Goal: Entertainment & Leisure: Browse casually

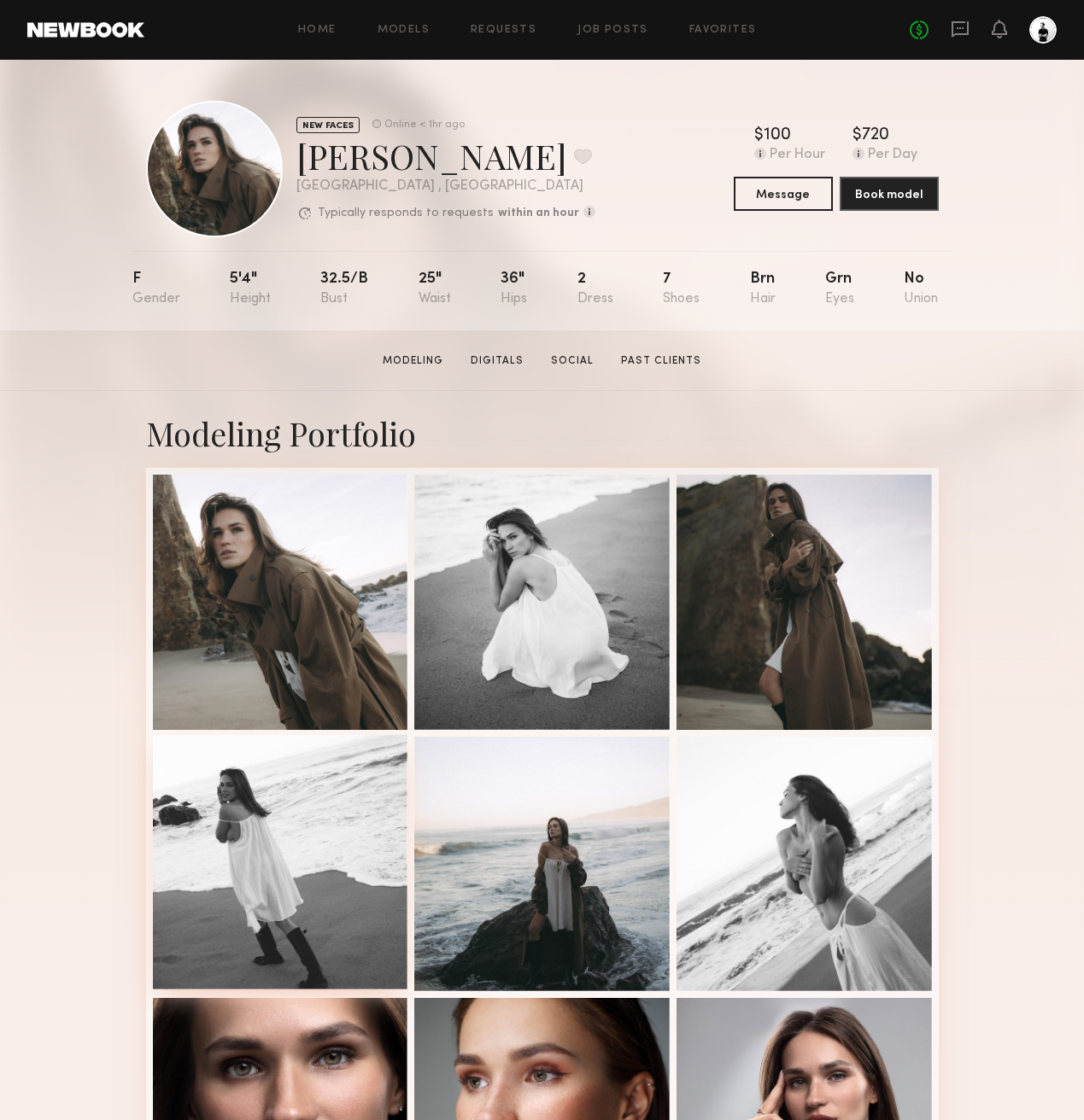
click at [279, 780] on div at bounding box center [280, 863] width 255 height 255
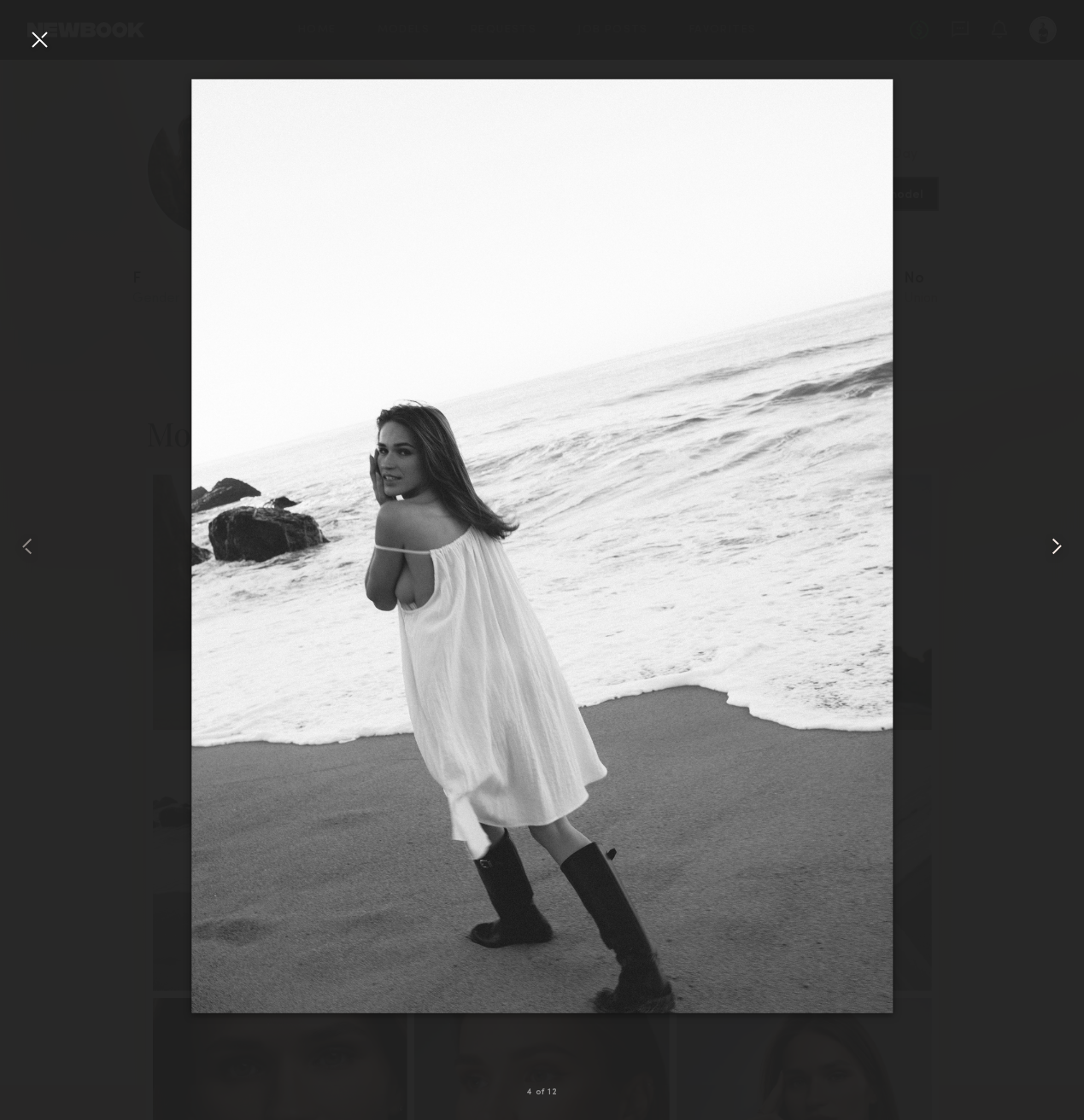
click at [1056, 548] on common-icon at bounding box center [1056, 547] width 28 height 28
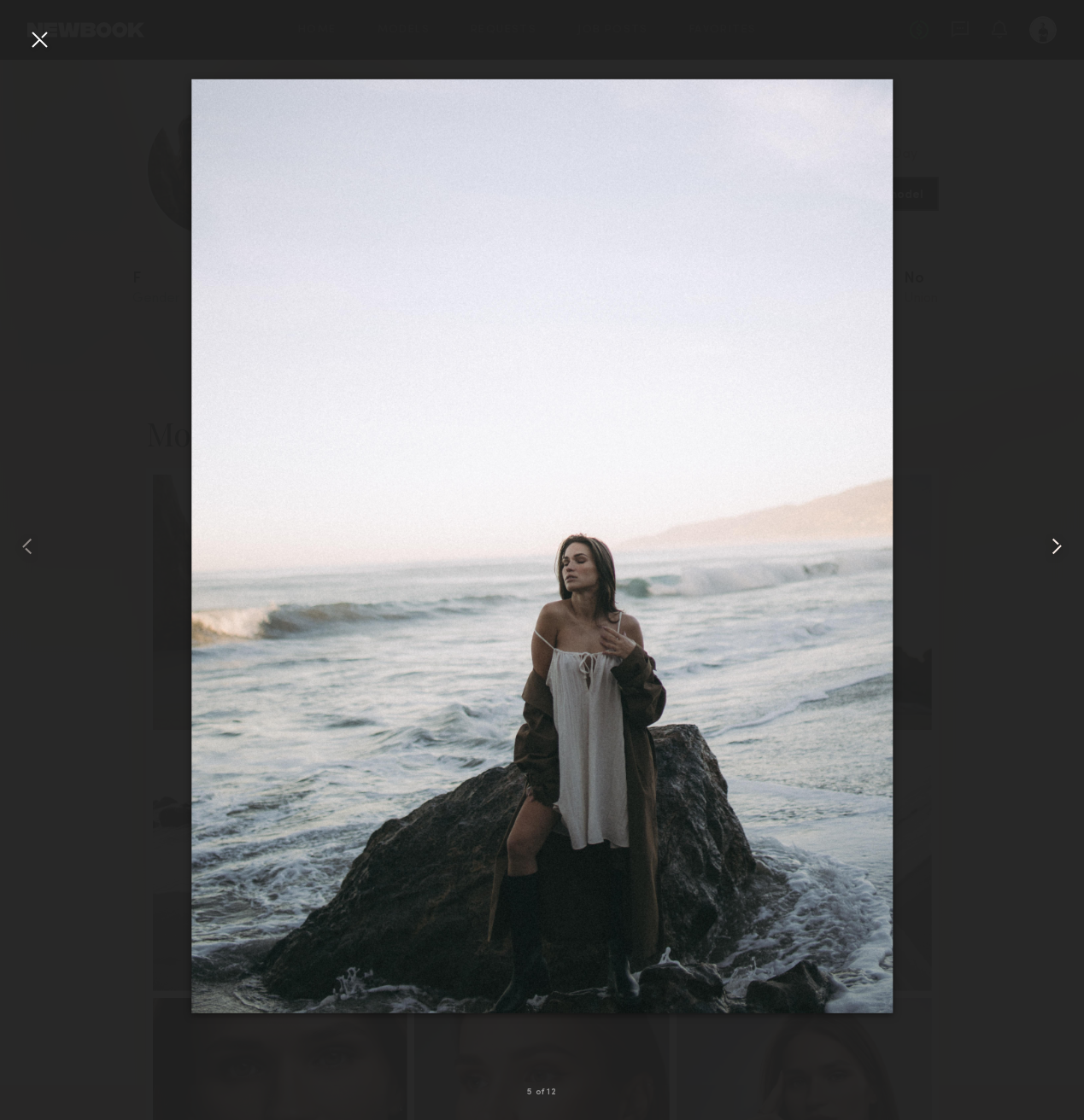
click at [1056, 548] on common-icon at bounding box center [1056, 547] width 28 height 28
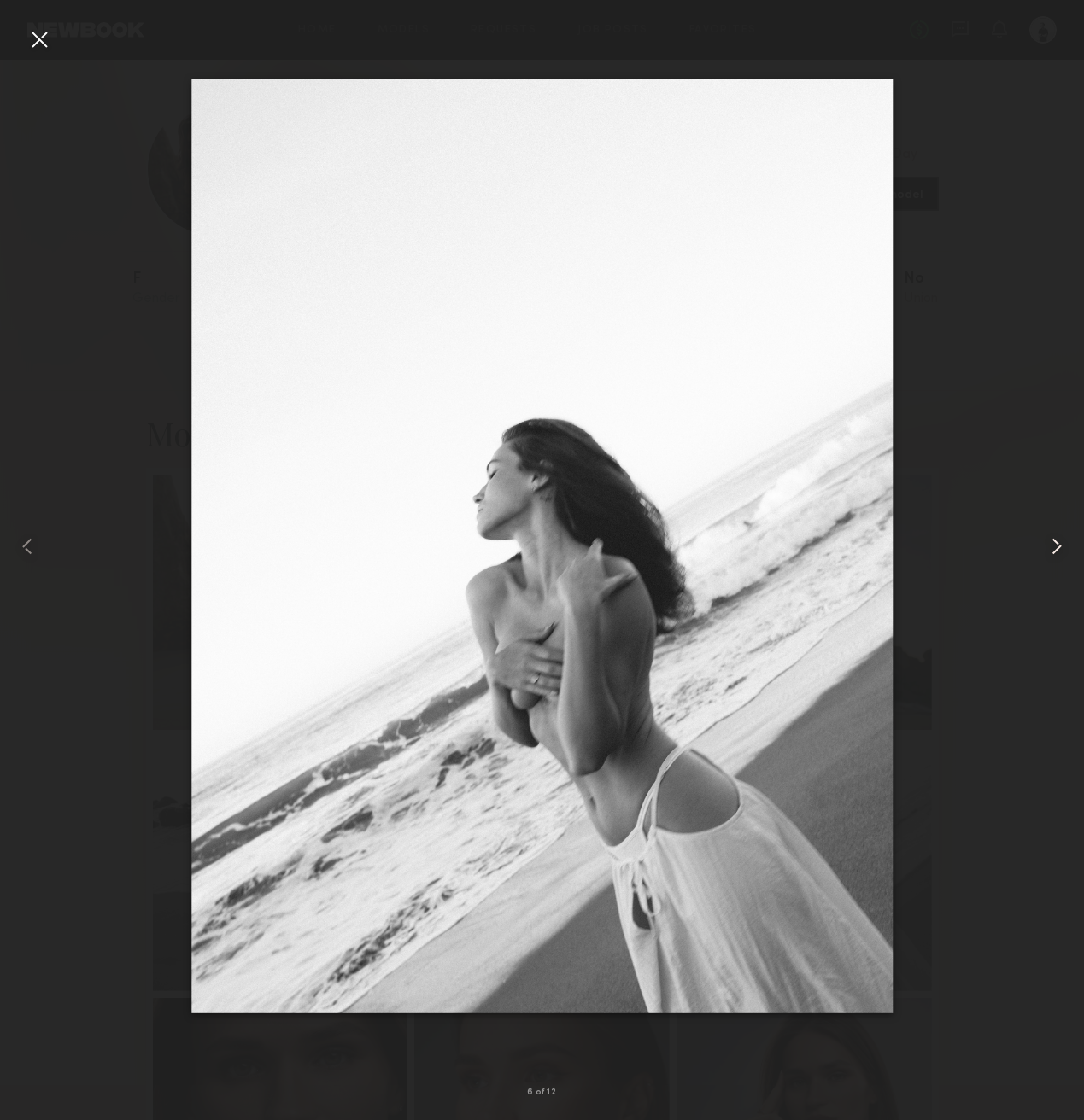
click at [1056, 548] on common-icon at bounding box center [1056, 547] width 28 height 28
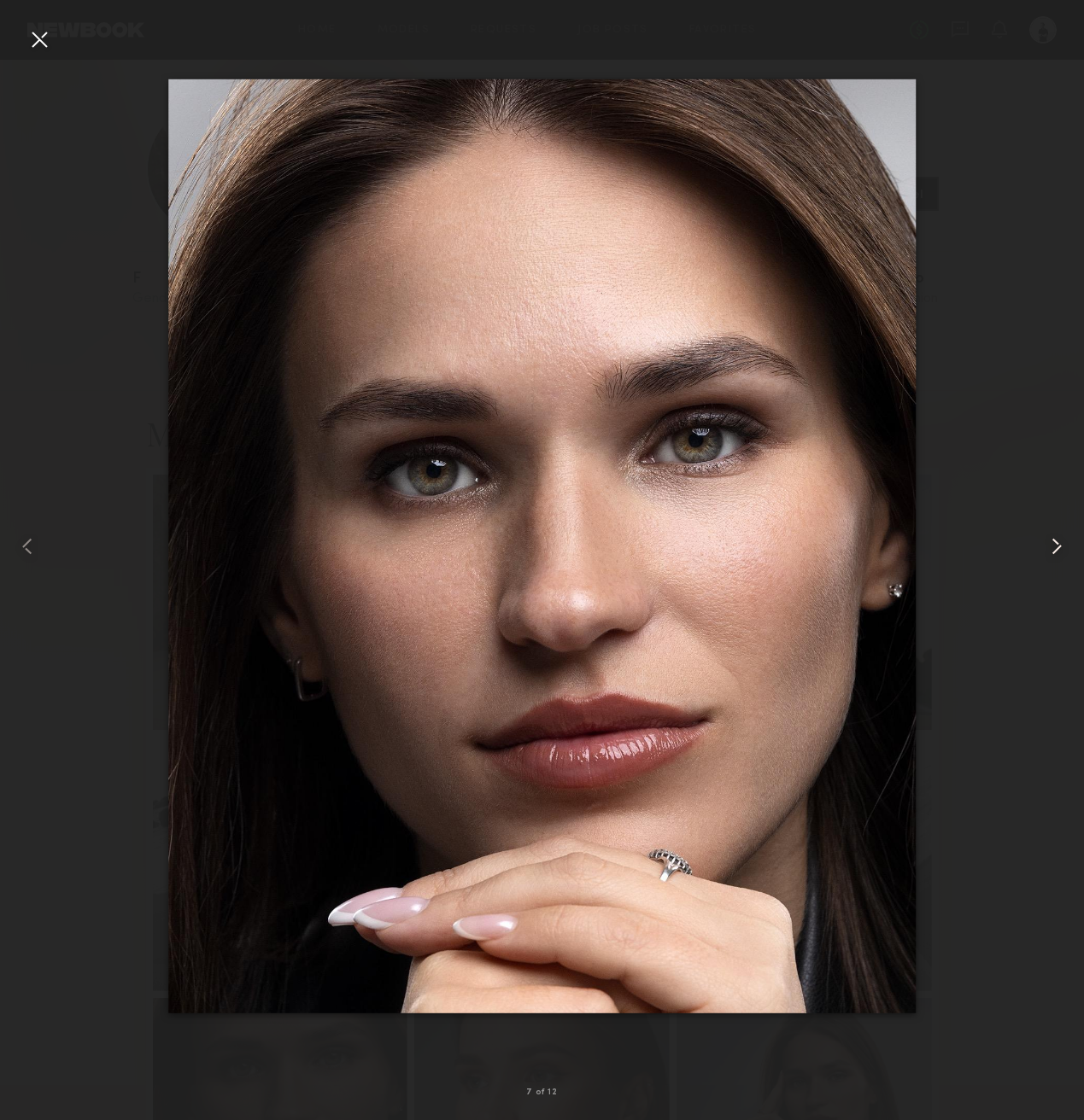
click at [1056, 548] on common-icon at bounding box center [1056, 547] width 28 height 28
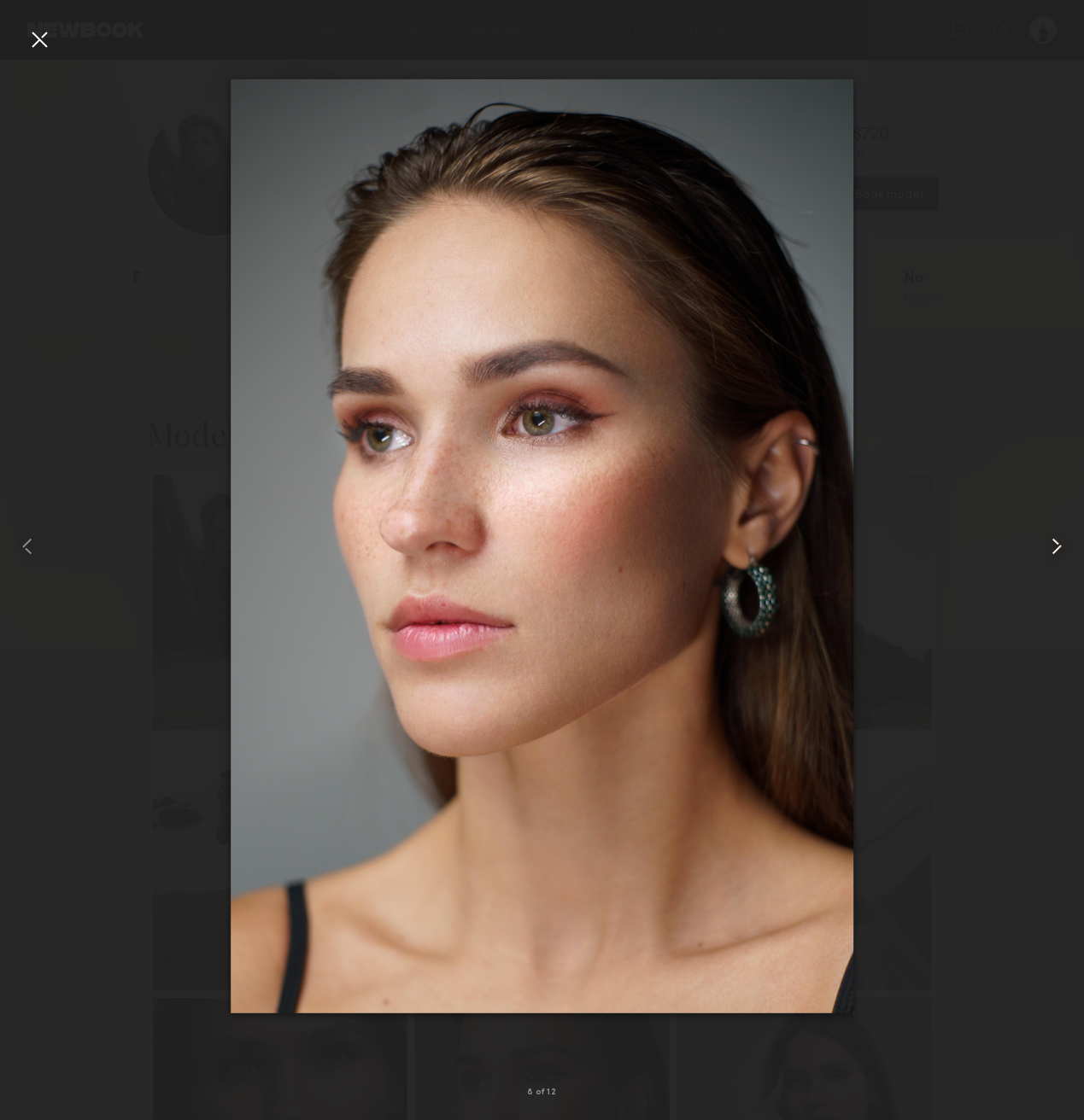
click at [1056, 548] on common-icon at bounding box center [1056, 547] width 28 height 28
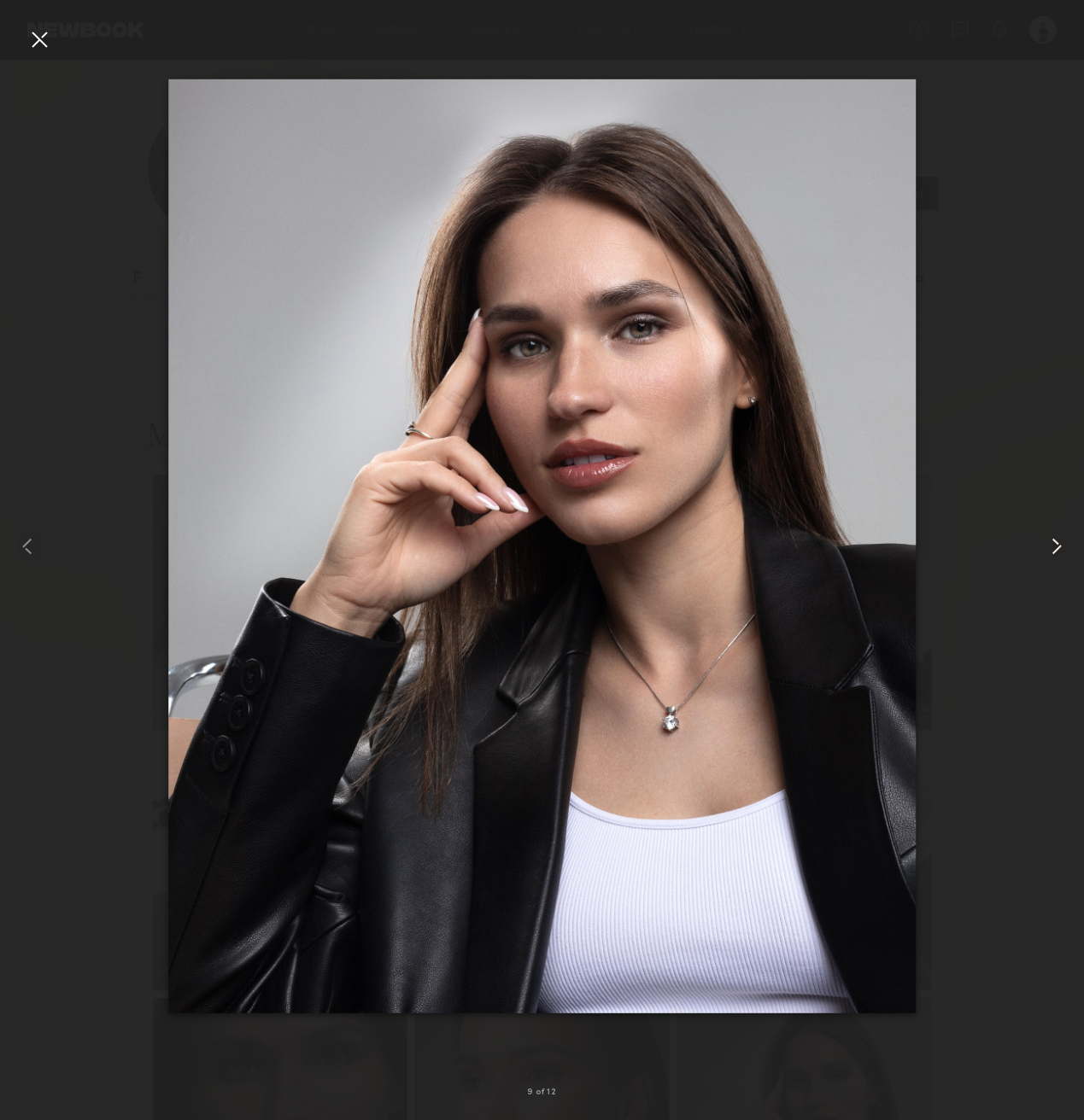
click at [1056, 548] on common-icon at bounding box center [1056, 547] width 28 height 28
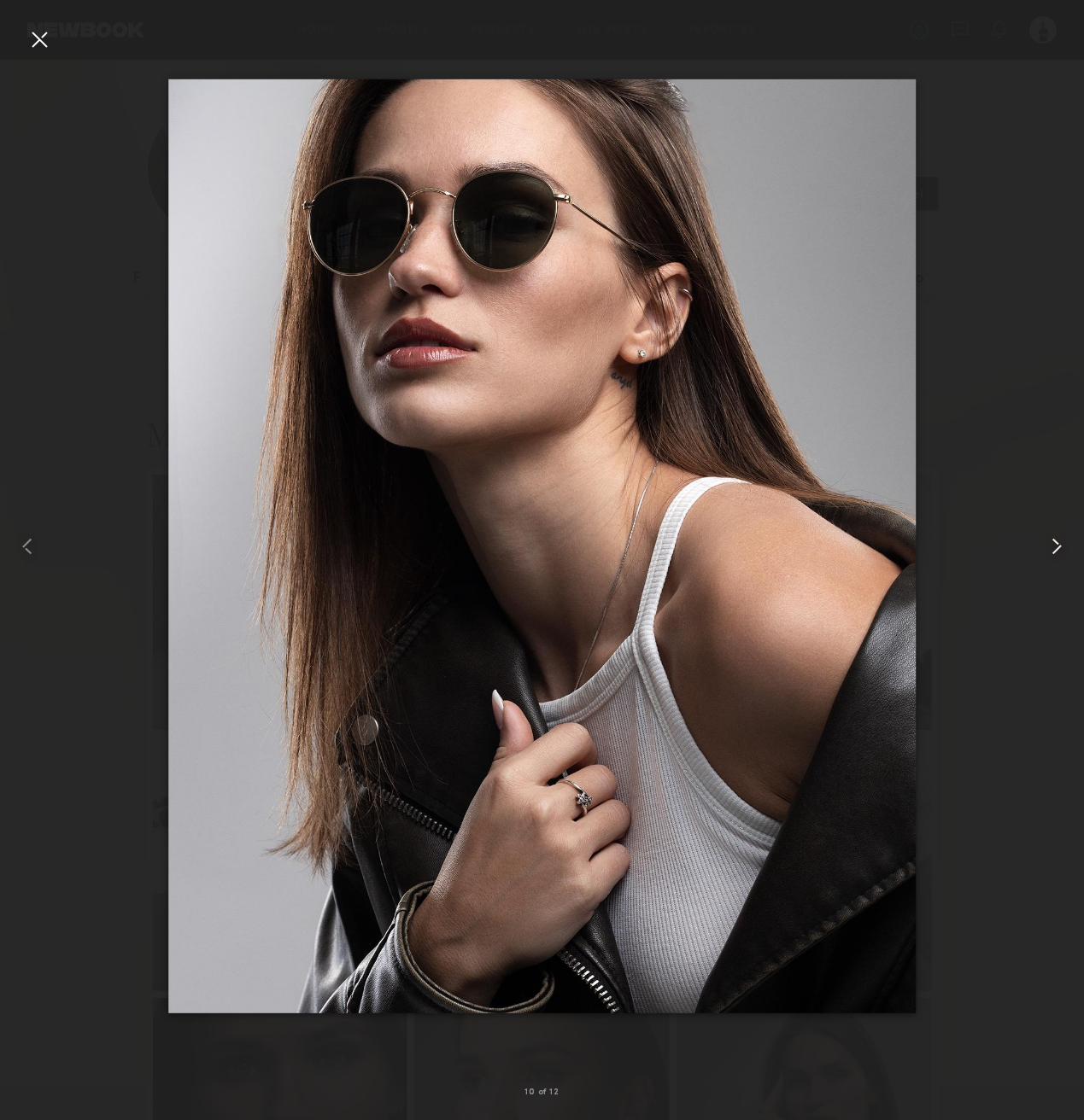
click at [1056, 548] on common-icon at bounding box center [1056, 547] width 28 height 28
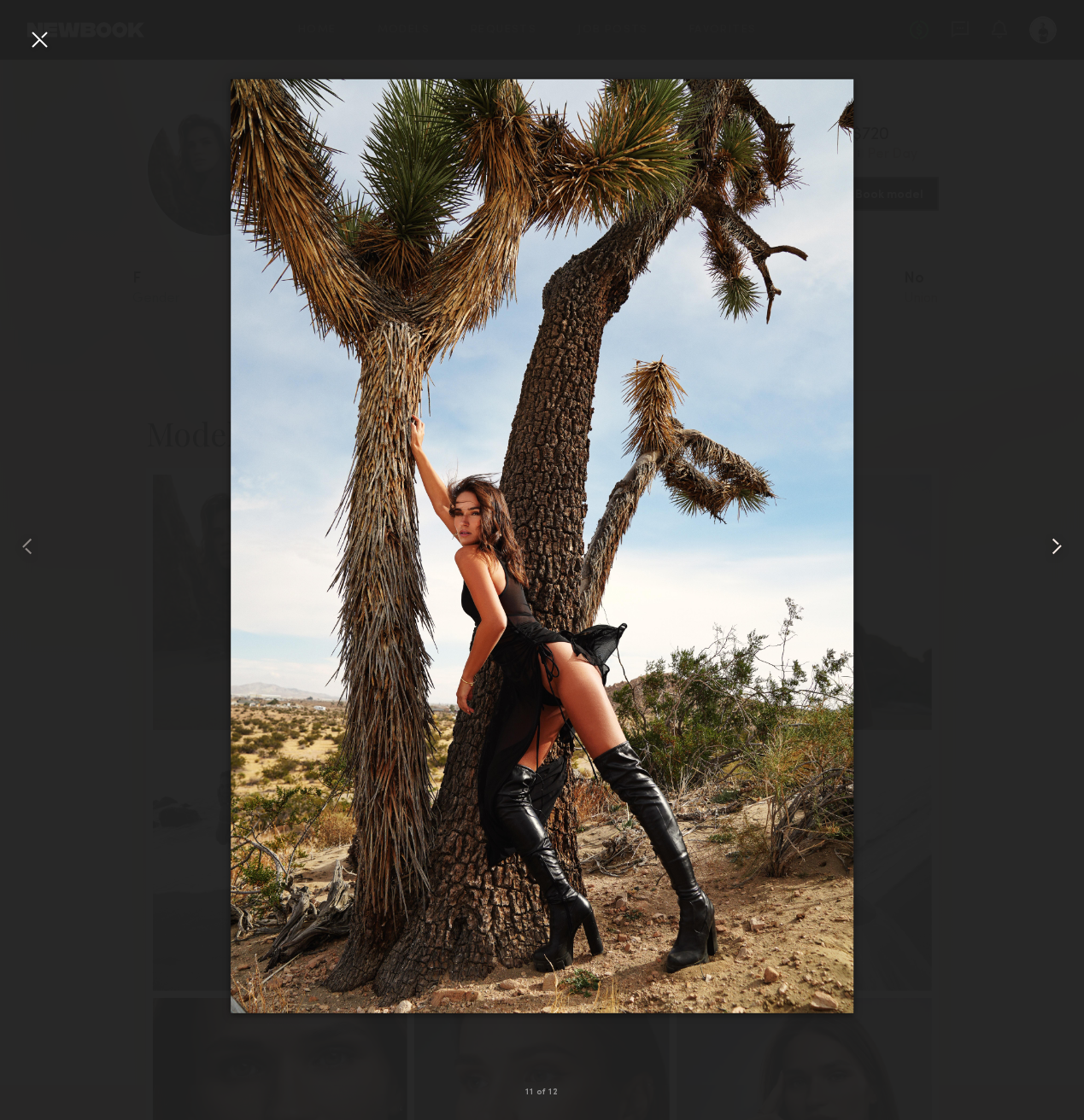
click at [1056, 548] on common-icon at bounding box center [1056, 547] width 28 height 28
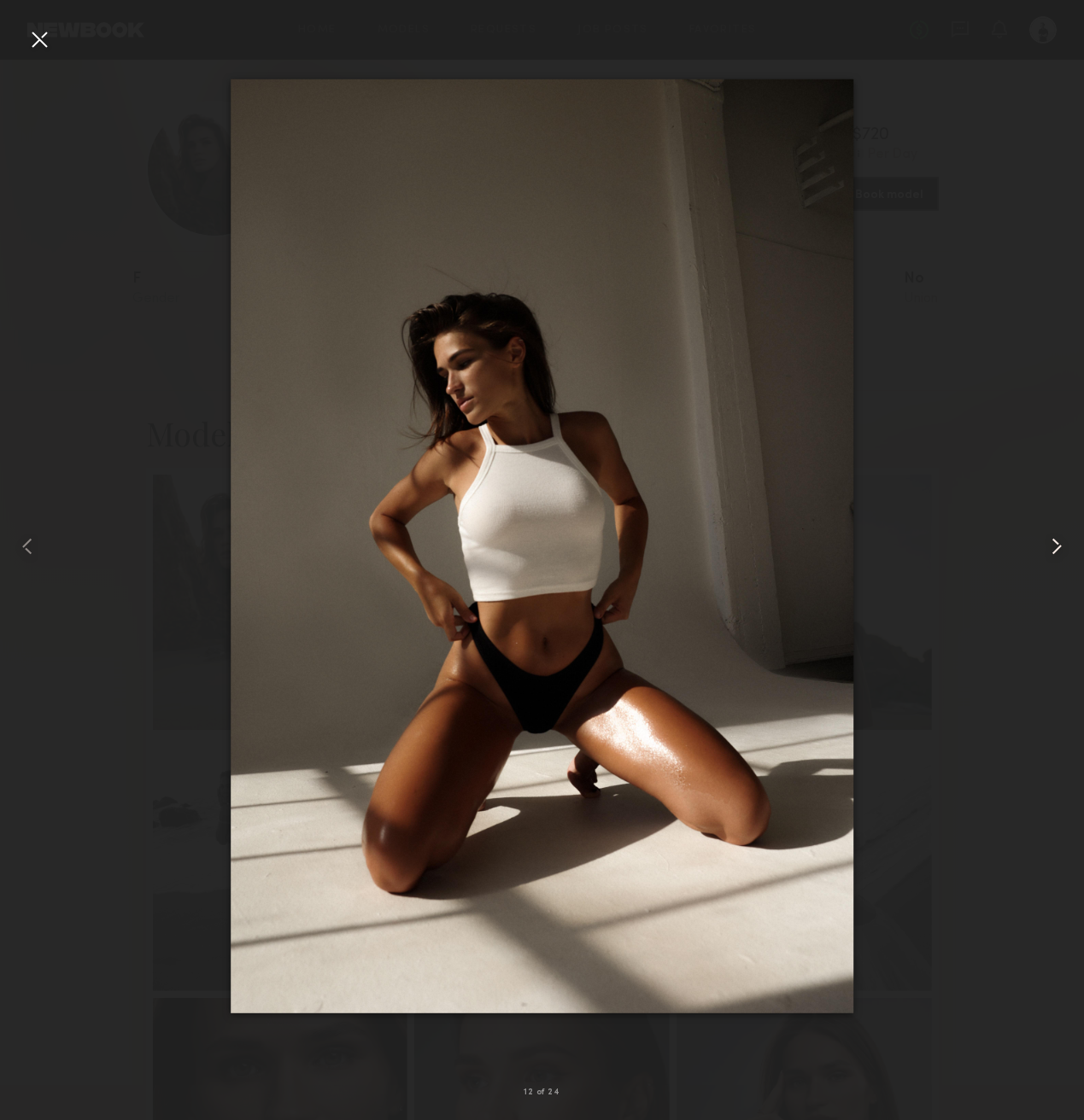
click at [1056, 548] on common-icon at bounding box center [1056, 547] width 28 height 28
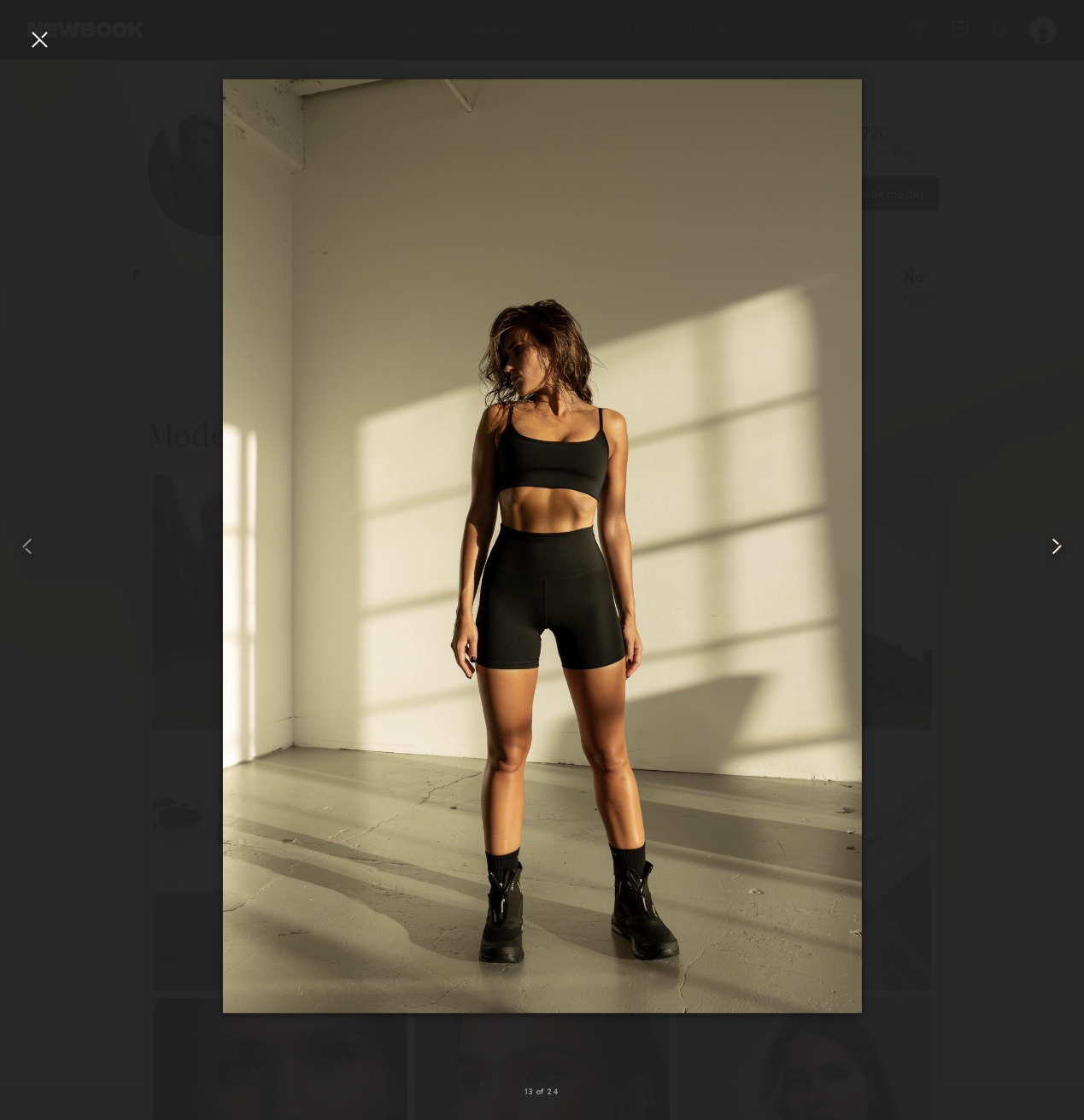
scroll to position [8, 0]
click at [1061, 554] on common-icon at bounding box center [1056, 547] width 28 height 28
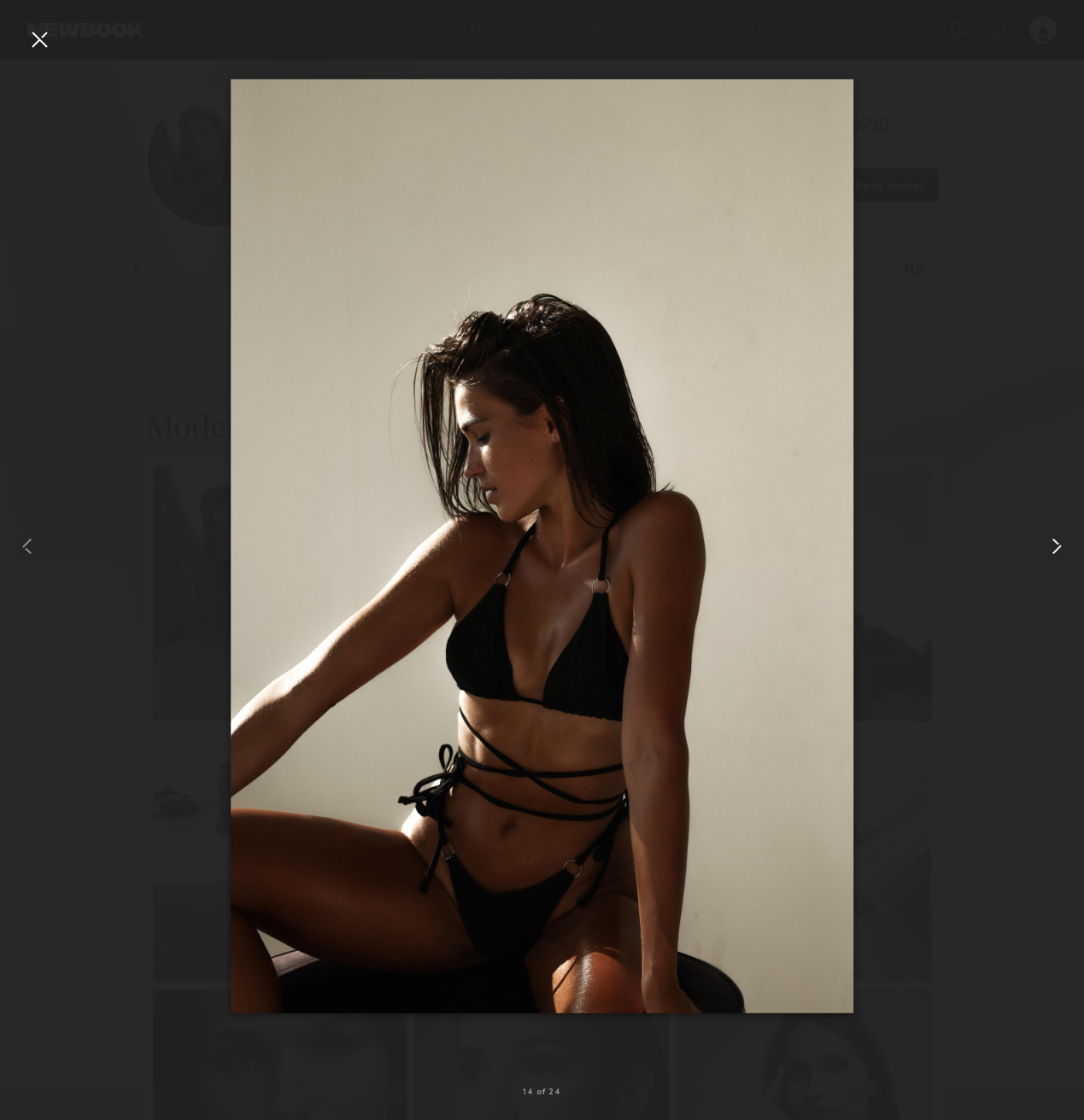
click at [1061, 554] on common-icon at bounding box center [1056, 547] width 28 height 28
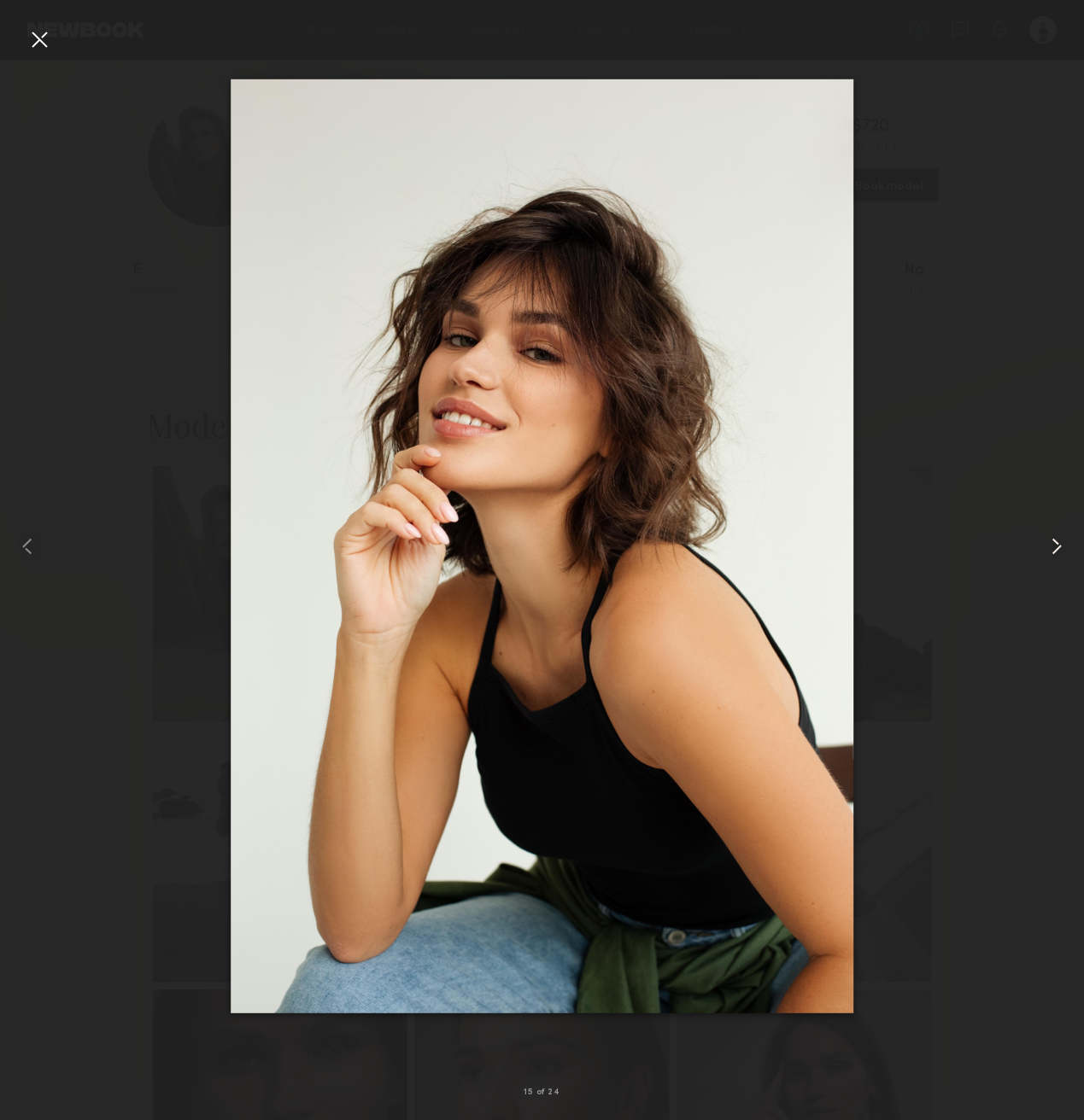
click at [1061, 554] on common-icon at bounding box center [1056, 547] width 28 height 28
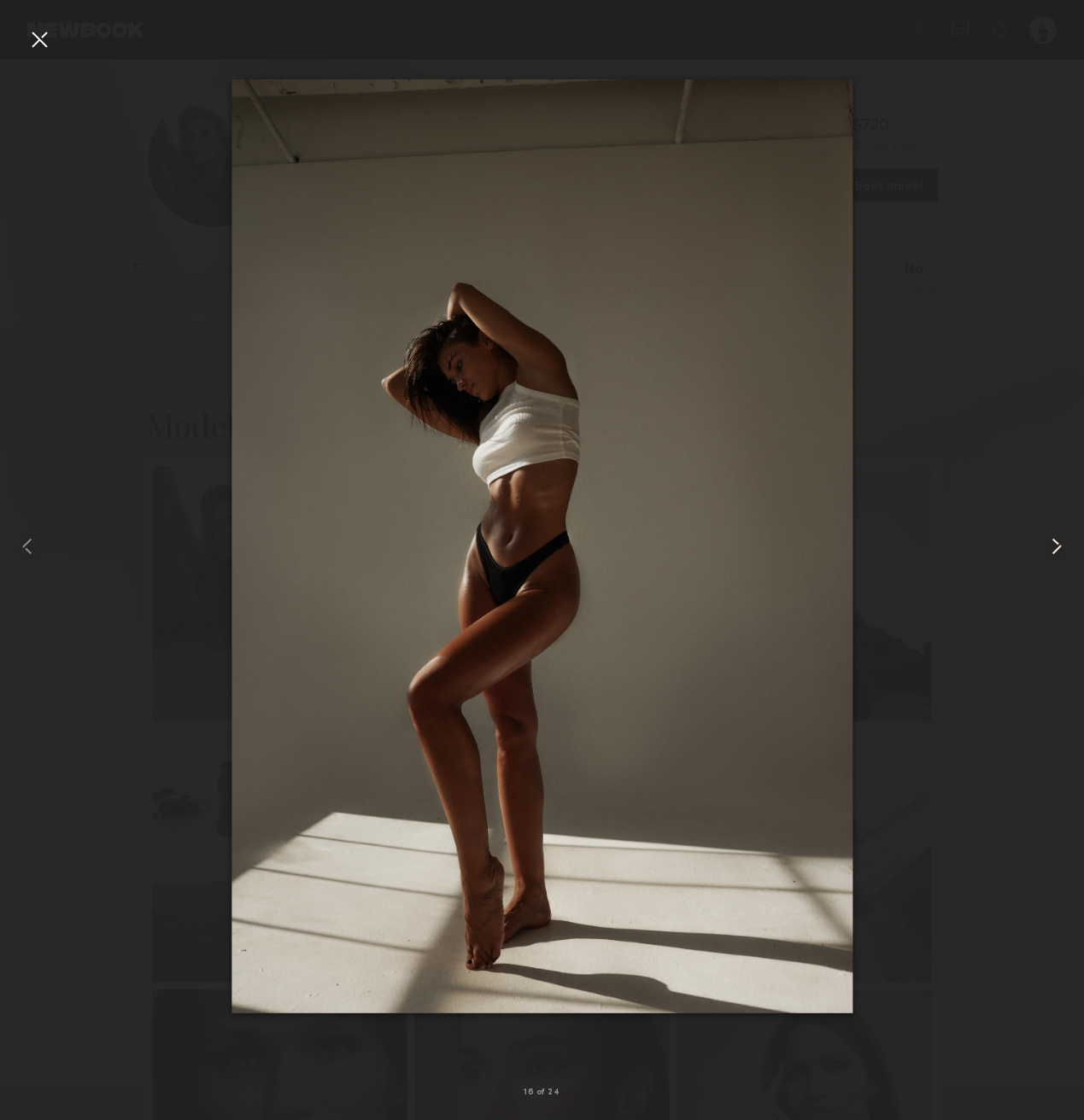
click at [1061, 554] on common-icon at bounding box center [1056, 547] width 28 height 28
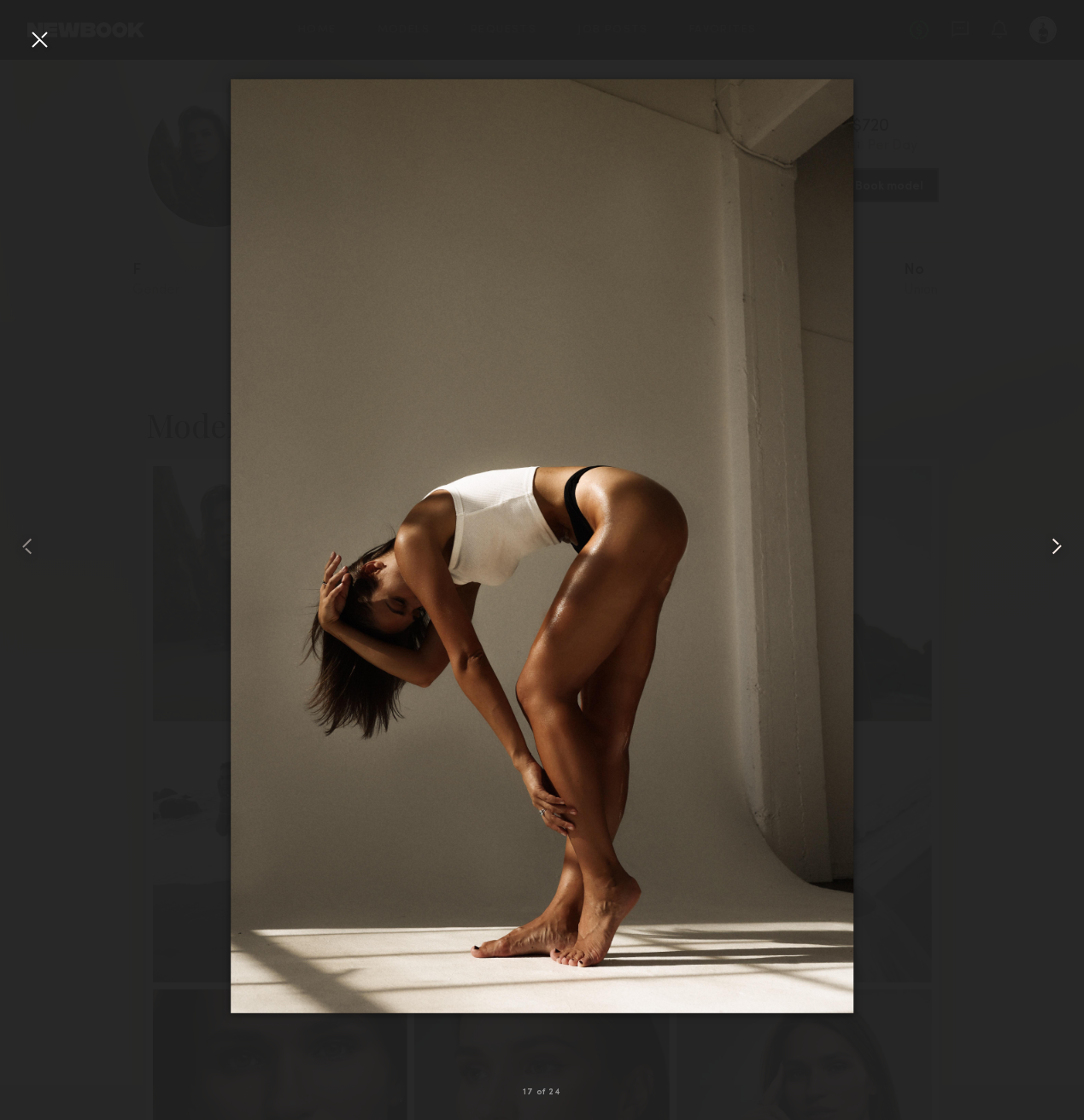
click at [1061, 554] on common-icon at bounding box center [1056, 547] width 28 height 28
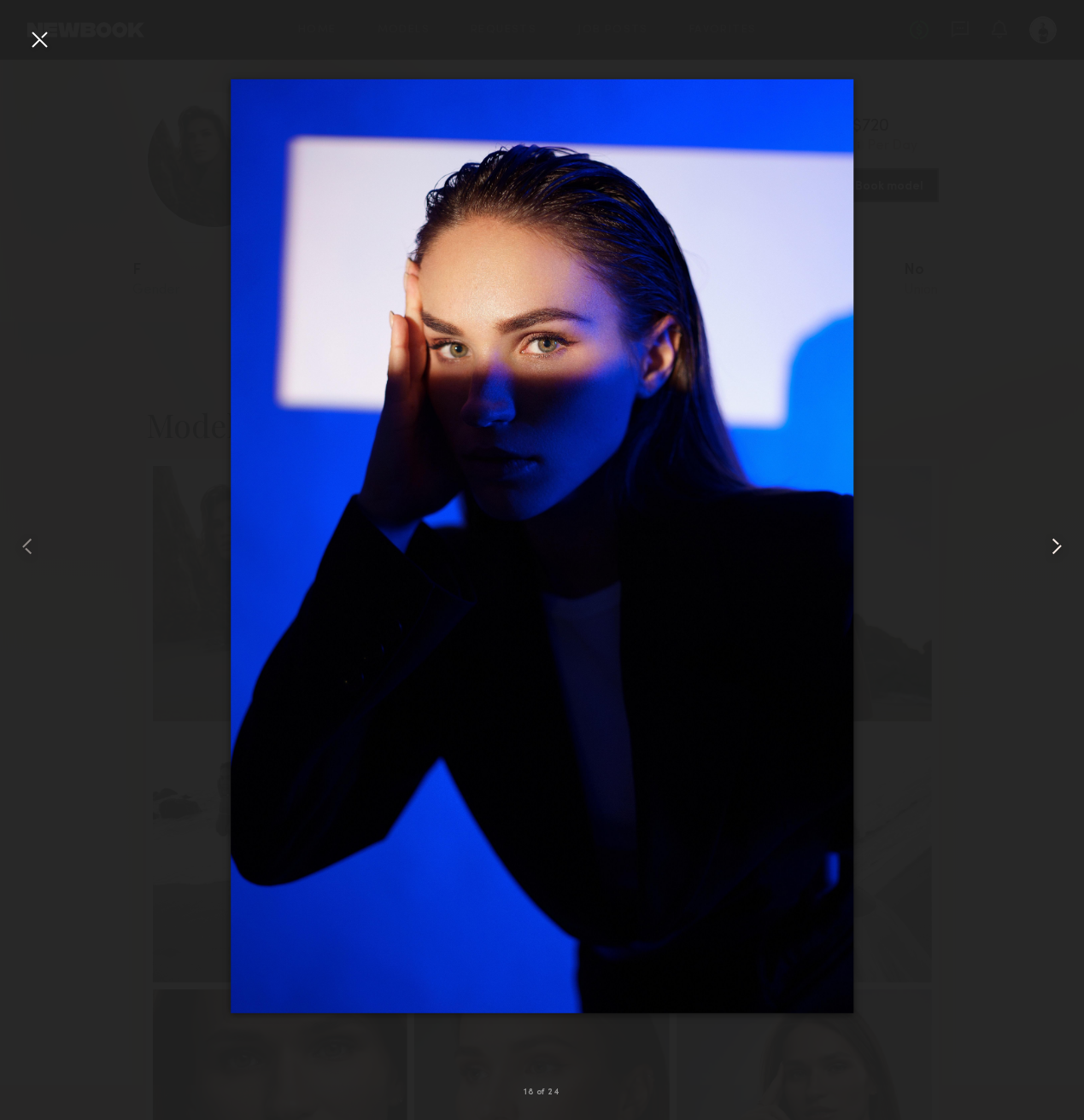
click at [1061, 554] on common-icon at bounding box center [1056, 547] width 28 height 28
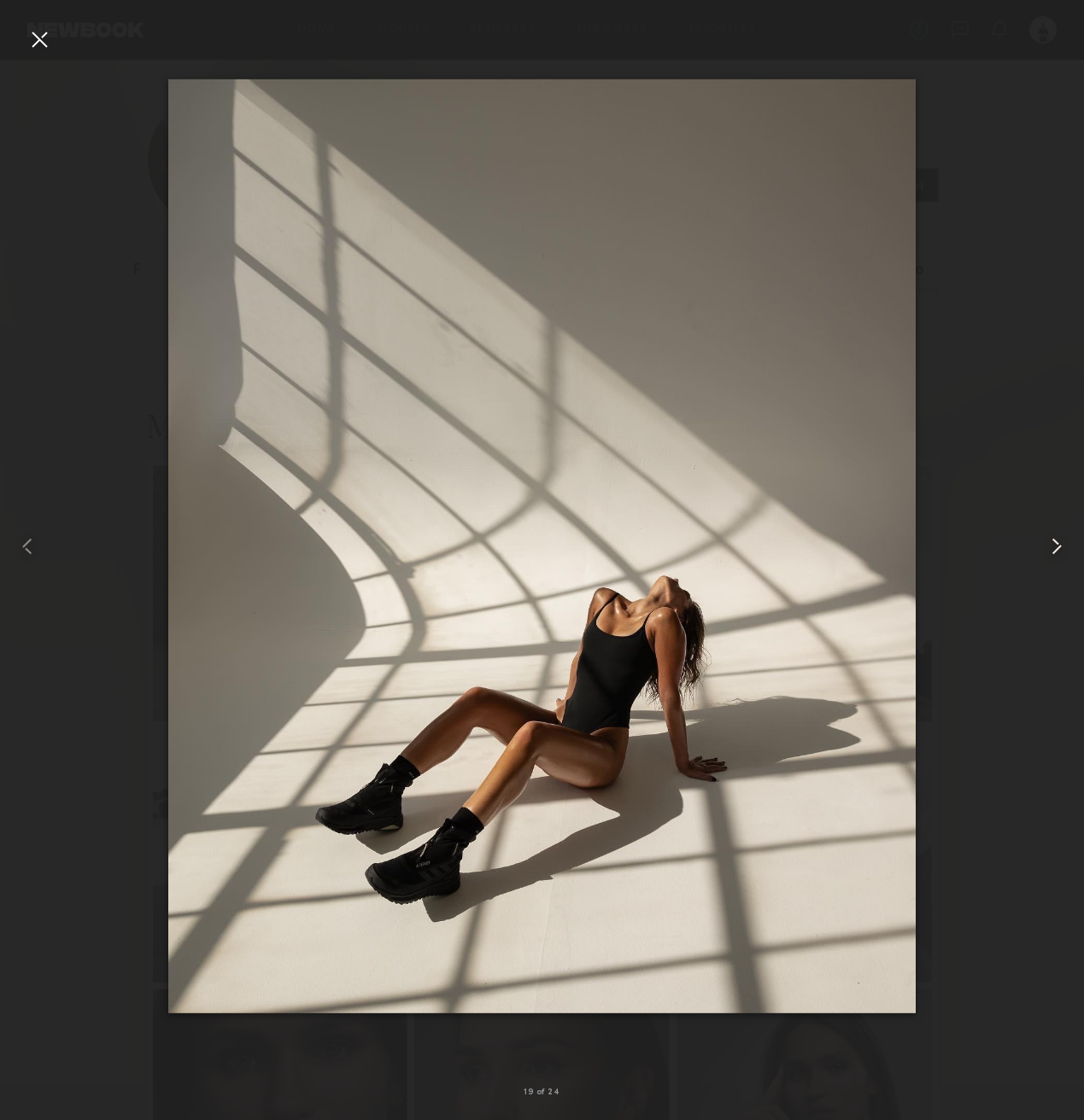
click at [1061, 554] on common-icon at bounding box center [1056, 547] width 28 height 28
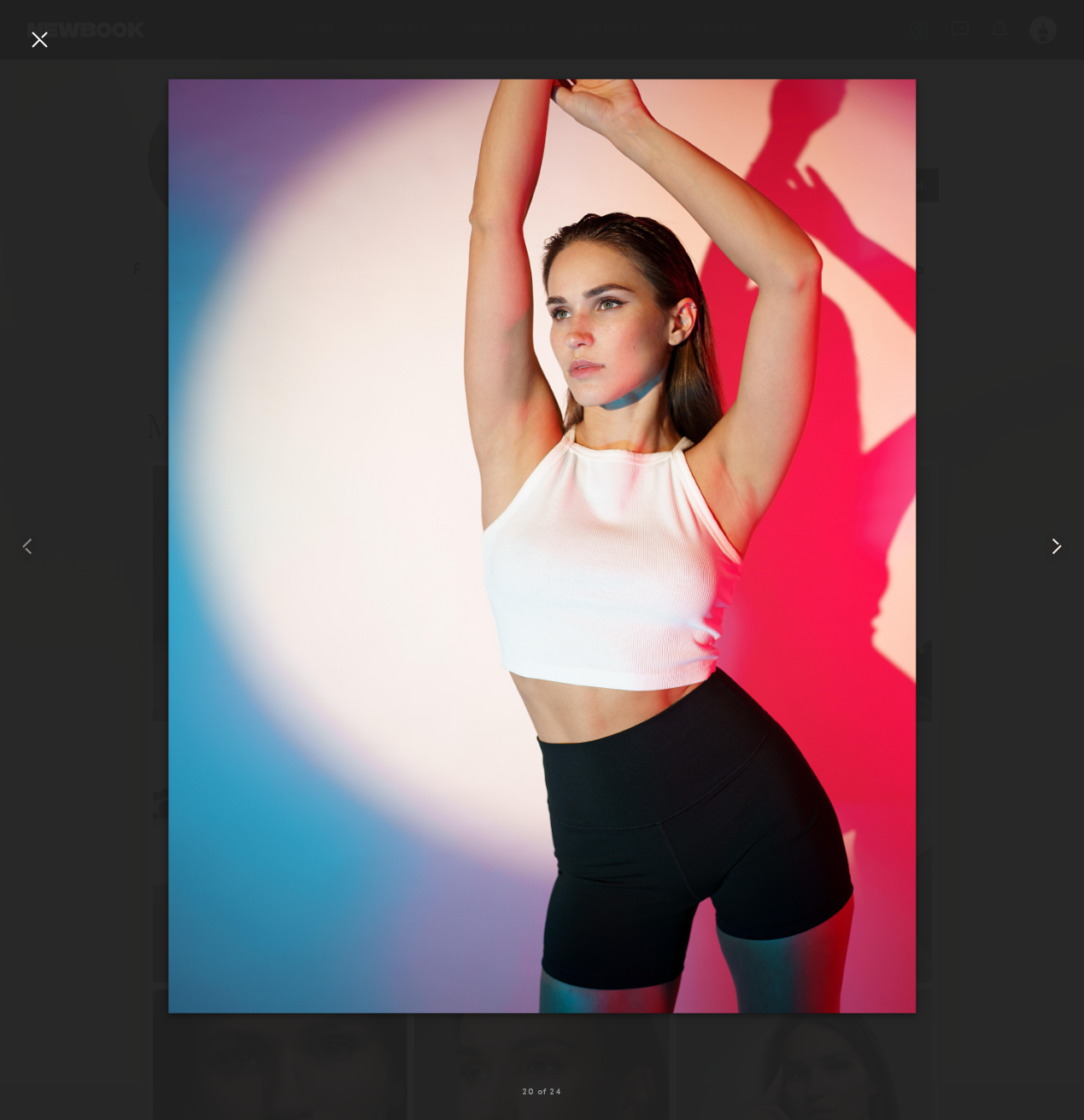
click at [1061, 557] on common-icon at bounding box center [1056, 547] width 28 height 28
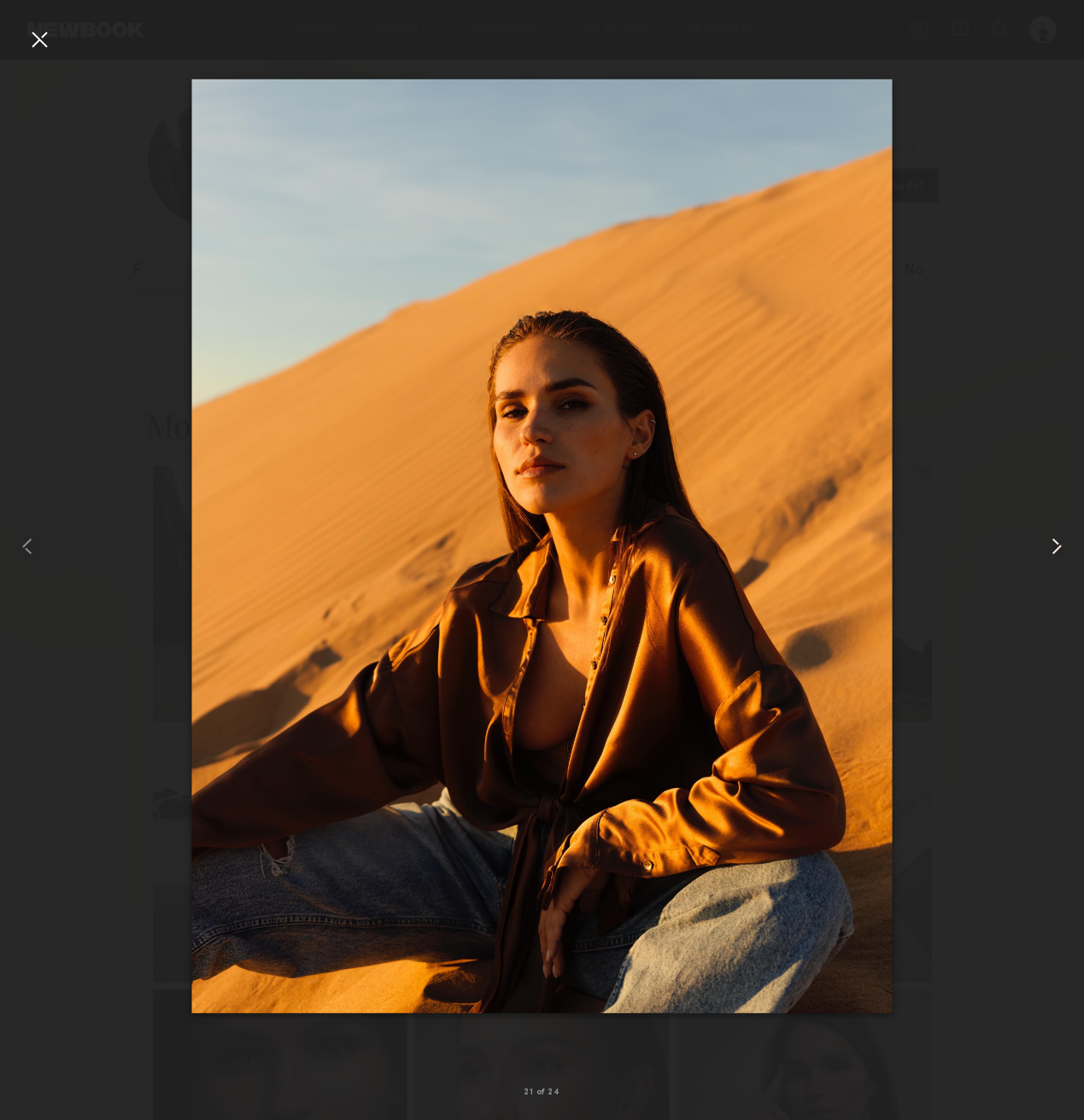
click at [1061, 557] on common-icon at bounding box center [1056, 547] width 28 height 28
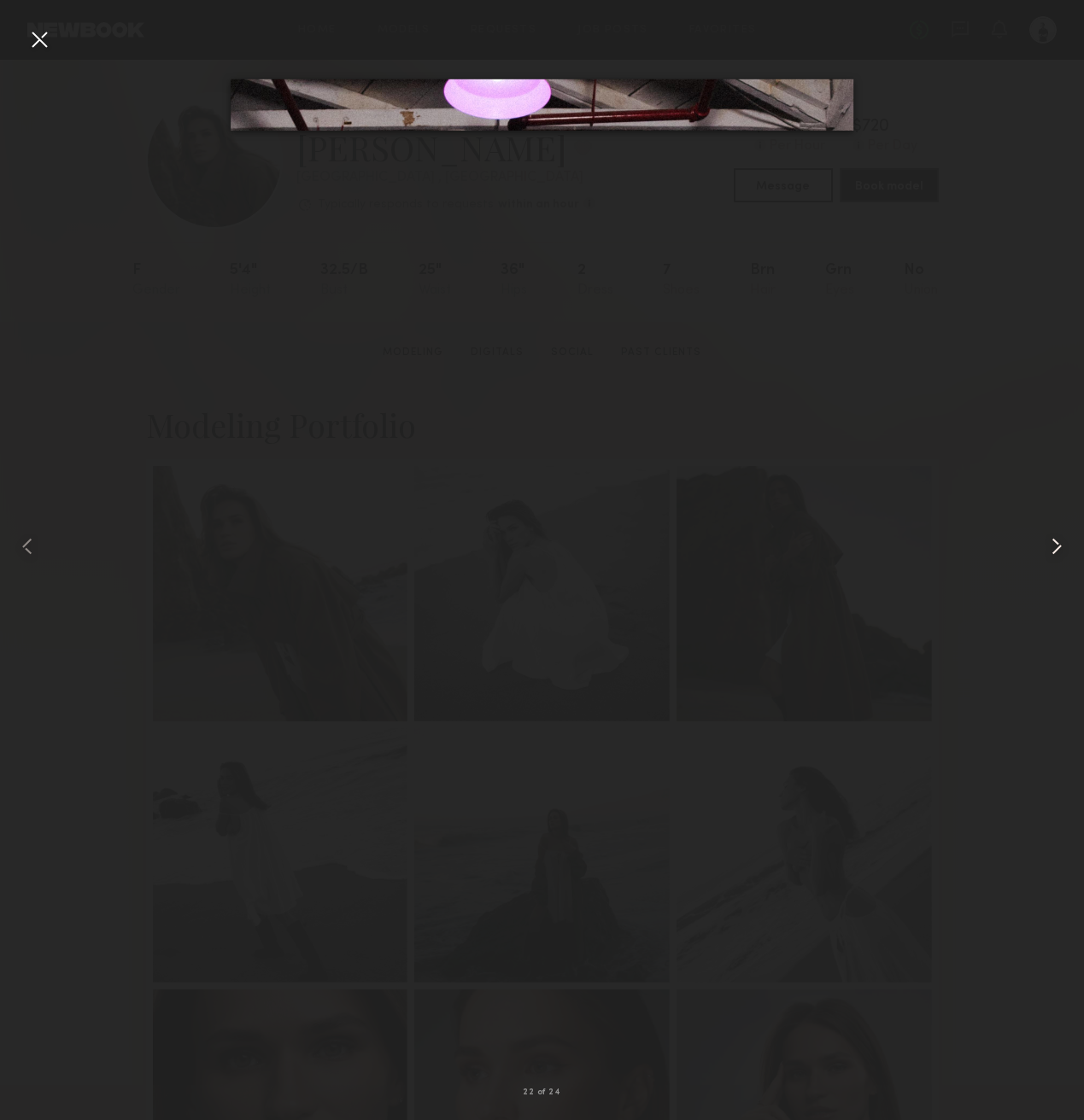
click at [1061, 557] on common-icon at bounding box center [1056, 547] width 28 height 28
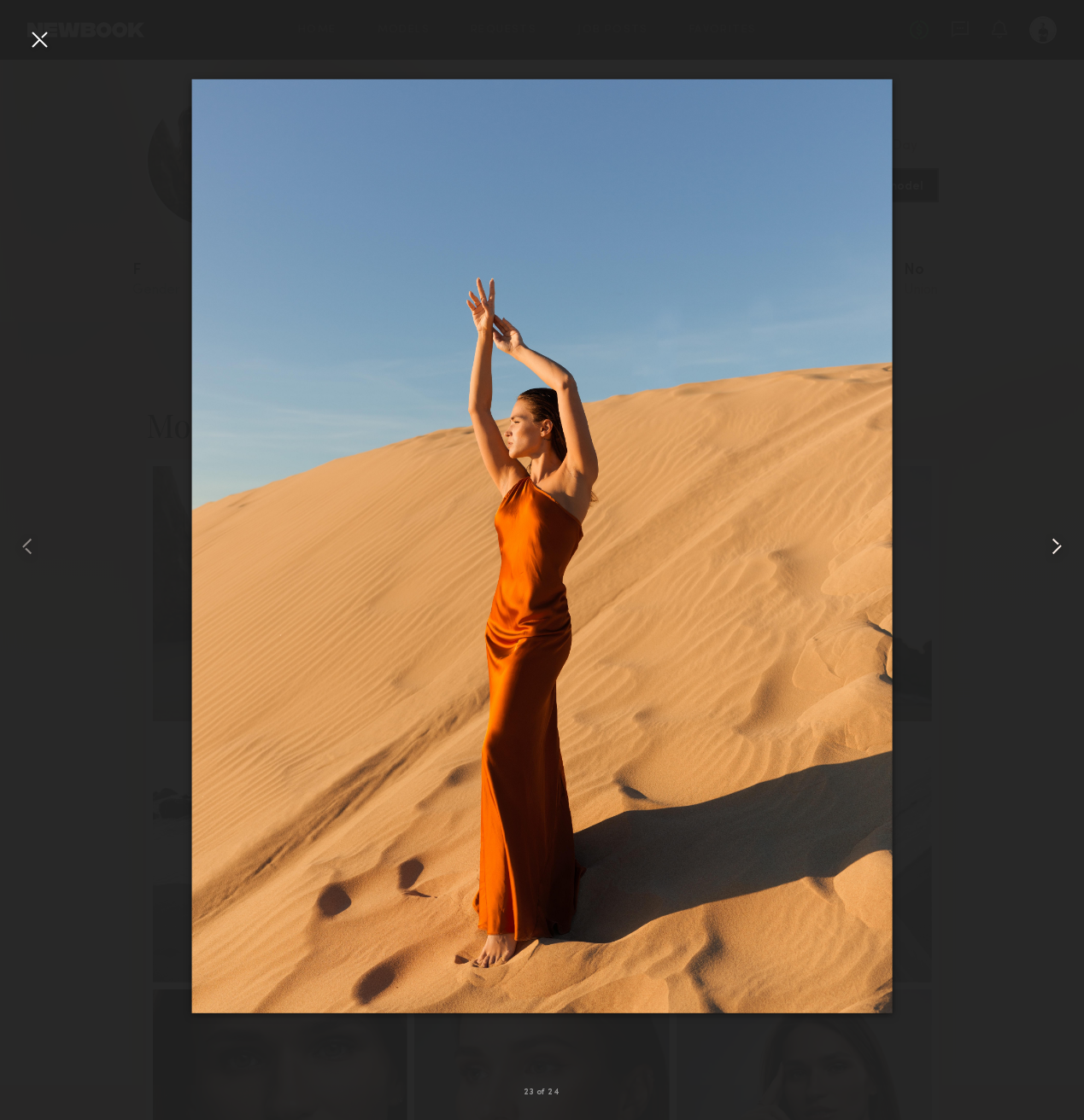
click at [1061, 557] on common-icon at bounding box center [1056, 547] width 28 height 28
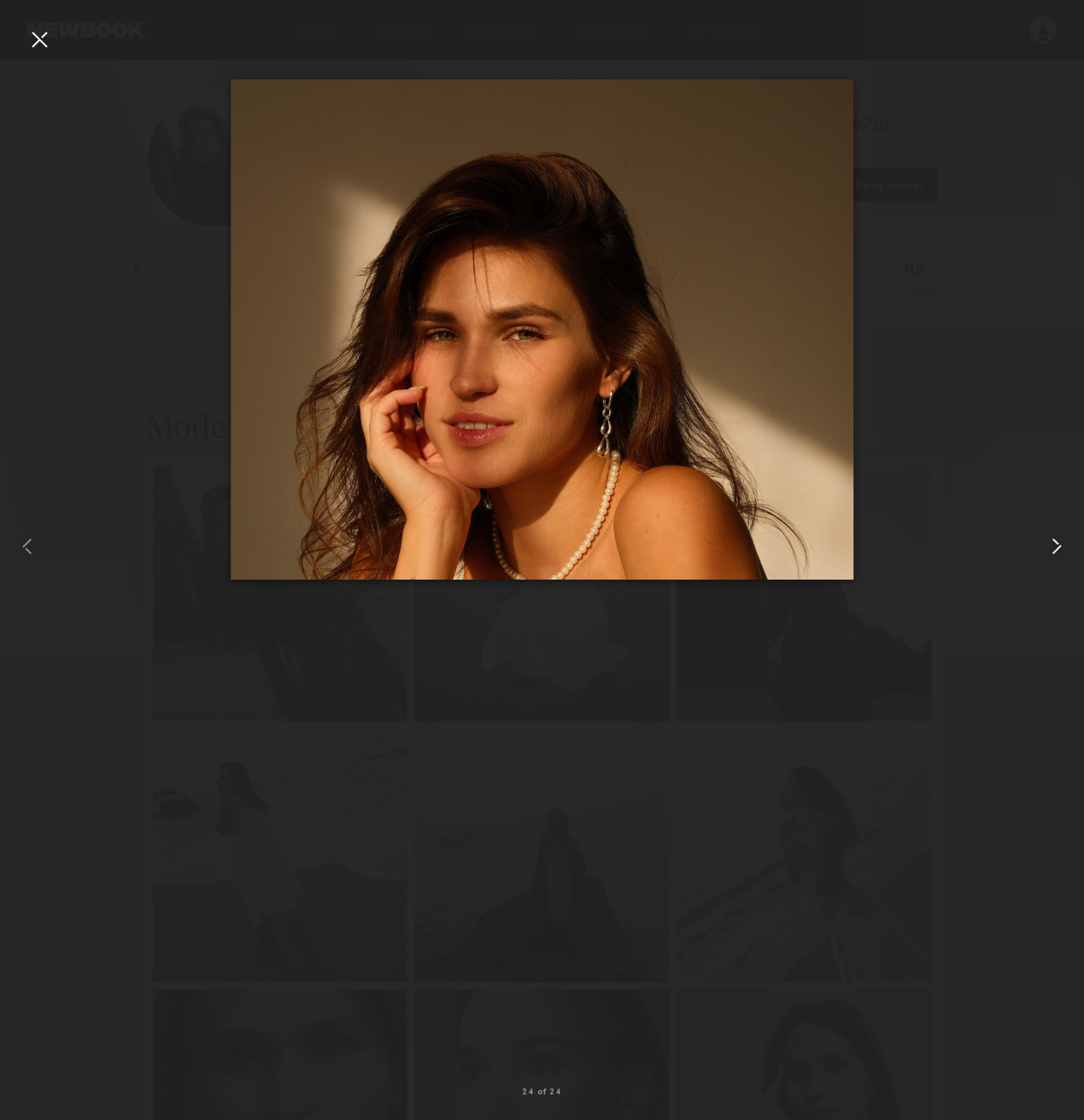
click at [1062, 557] on common-icon at bounding box center [1056, 547] width 28 height 28
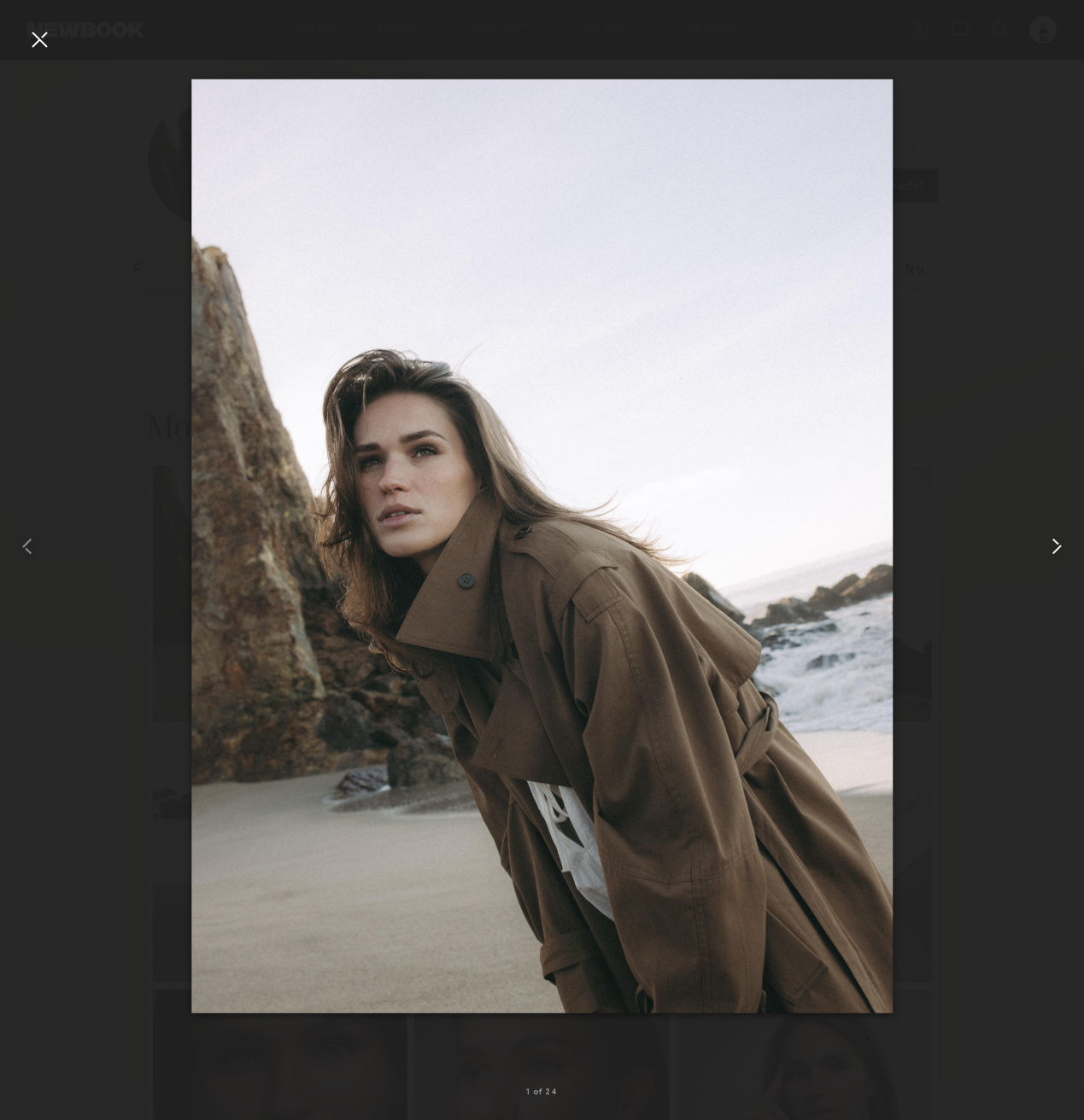
click at [1062, 557] on common-icon at bounding box center [1056, 547] width 28 height 28
